Goal: Task Accomplishment & Management: Manage account settings

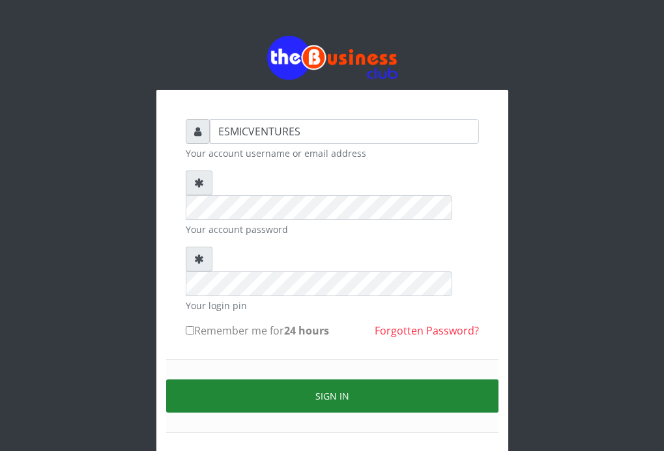
click at [342, 380] on button "Sign in" at bounding box center [332, 396] width 332 height 33
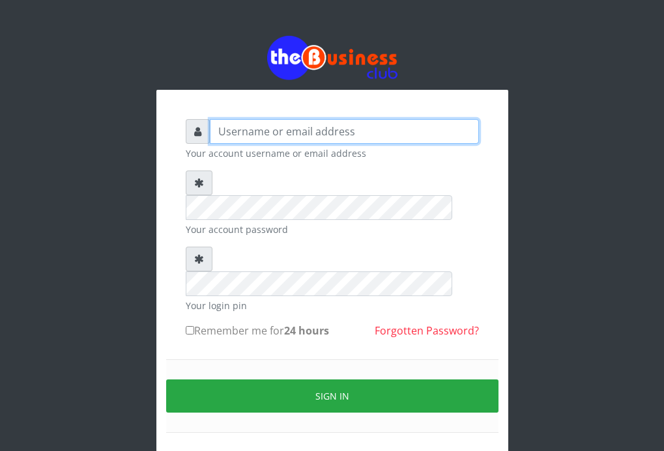
type input "ESMICVENTURES"
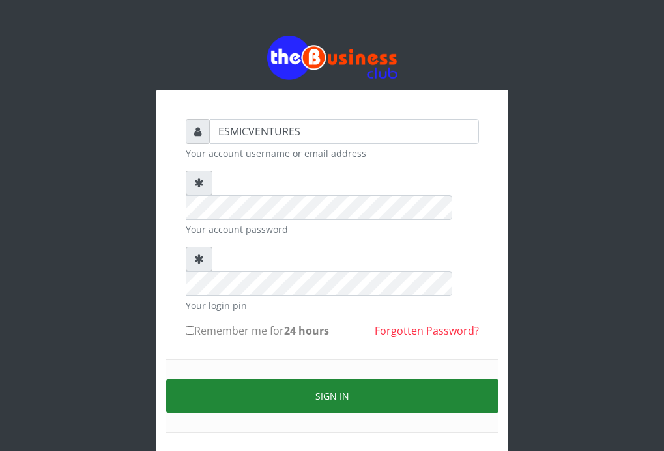
click at [333, 380] on button "Sign in" at bounding box center [332, 396] width 332 height 33
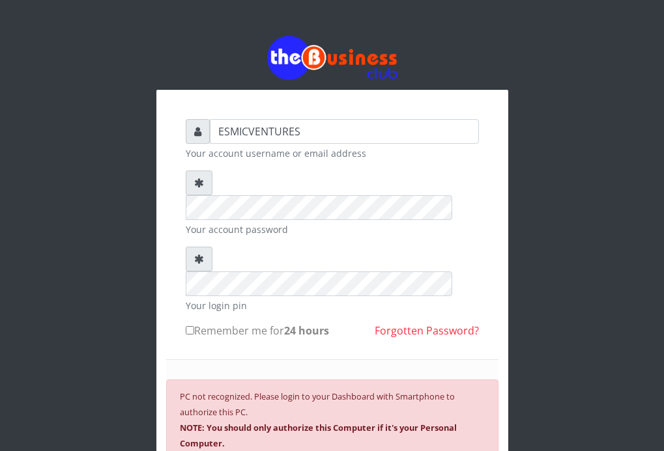
click at [434, 388] on div "PC not recognized. Please login to your Dashboard with Smartphone to authorize …" at bounding box center [332, 419] width 332 height 79
click at [435, 388] on div "PC not recognized. Please login to your Dashboard with Smartphone to authorize …" at bounding box center [332, 419] width 332 height 79
drag, startPoint x: 235, startPoint y: 392, endPoint x: 627, endPoint y: 307, distance: 401.3
click at [627, 307] on div "ESMICVENTURES Your account username or email address Your account password Your…" at bounding box center [332, 306] width 625 height 613
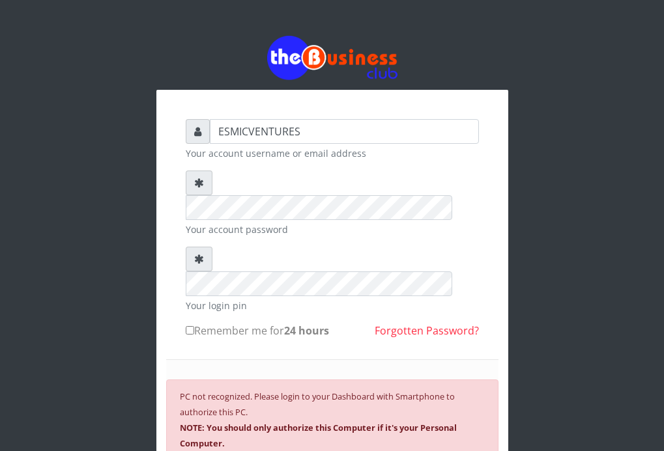
drag, startPoint x: 252, startPoint y: 395, endPoint x: 562, endPoint y: 210, distance: 360.7
click at [562, 210] on div "ESMICVENTURES Your account username or email address Your account password Your…" at bounding box center [332, 306] width 625 height 613
